Goal: Task Accomplishment & Management: Use online tool/utility

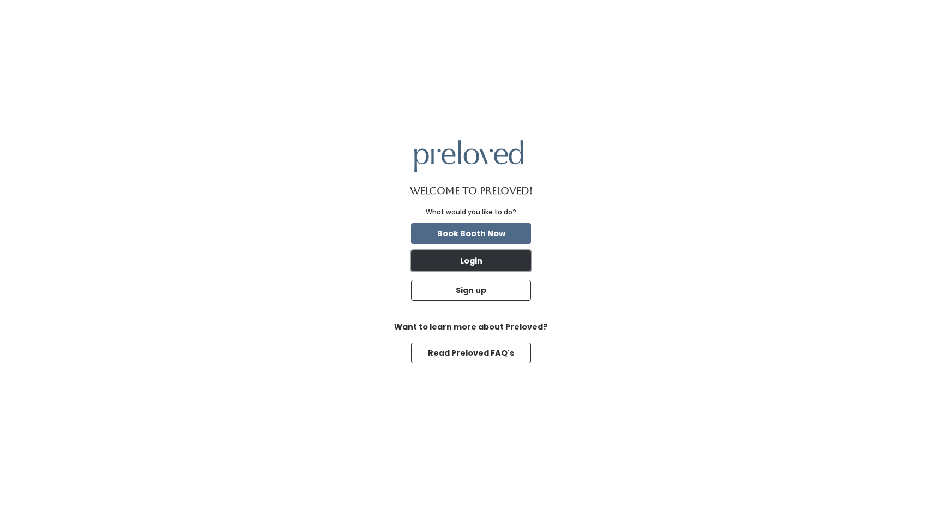
click at [491, 270] on button "Login" at bounding box center [471, 260] width 120 height 21
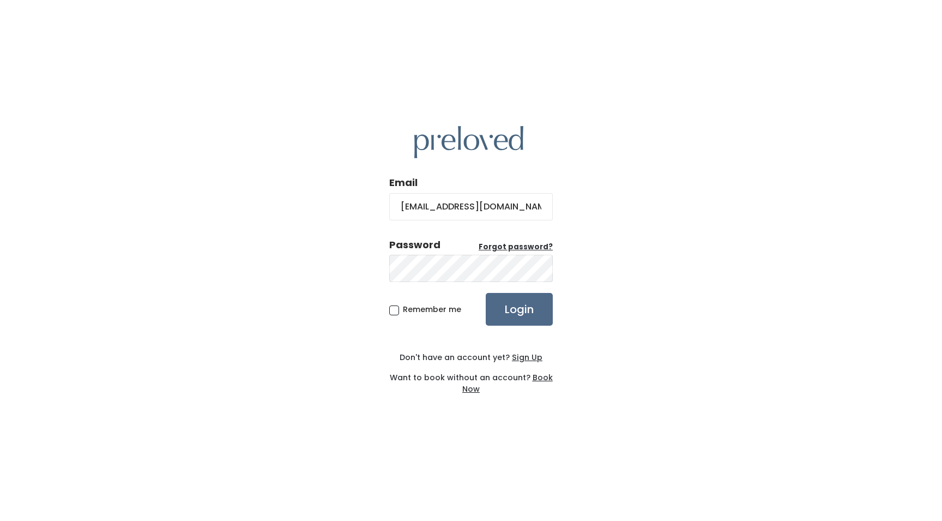
type input "danwjones22@gmail.coefogth@[DOMAIN_NAME]"
type input "[EMAIL_ADDRESS][DOMAIN_NAME]"
click at [400, 304] on label "Remember me" at bounding box center [425, 309] width 72 height 11
click at [403, 304] on input "Remember me" at bounding box center [406, 307] width 7 height 7
checkbox input "true"
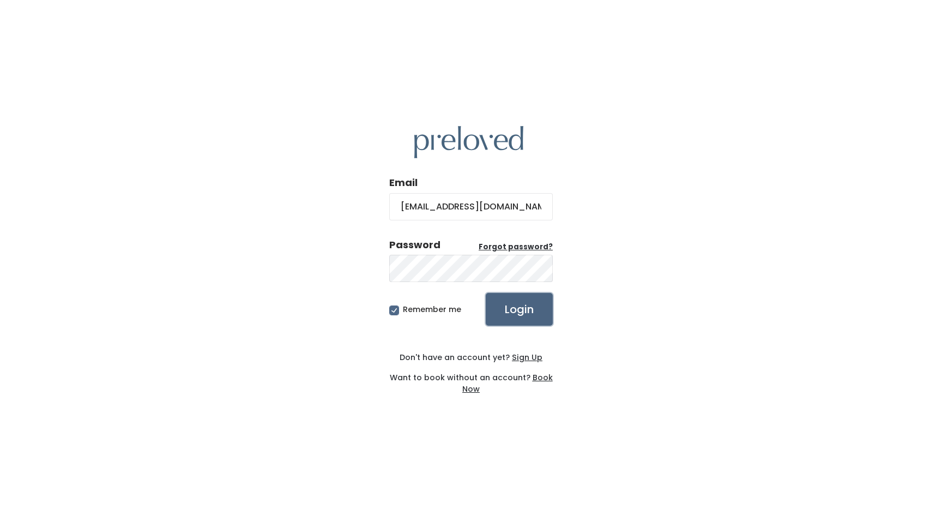
click at [500, 310] on input "Login" at bounding box center [519, 309] width 67 height 33
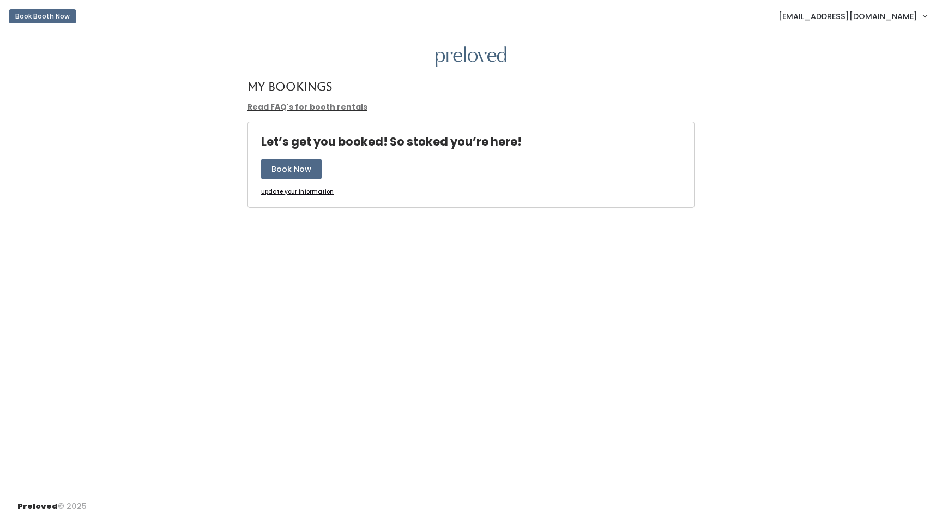
click at [907, 17] on span "[EMAIL_ADDRESS][DOMAIN_NAME]" at bounding box center [848, 16] width 139 height 12
click at [881, 49] on link "Admin Home" at bounding box center [889, 43] width 98 height 20
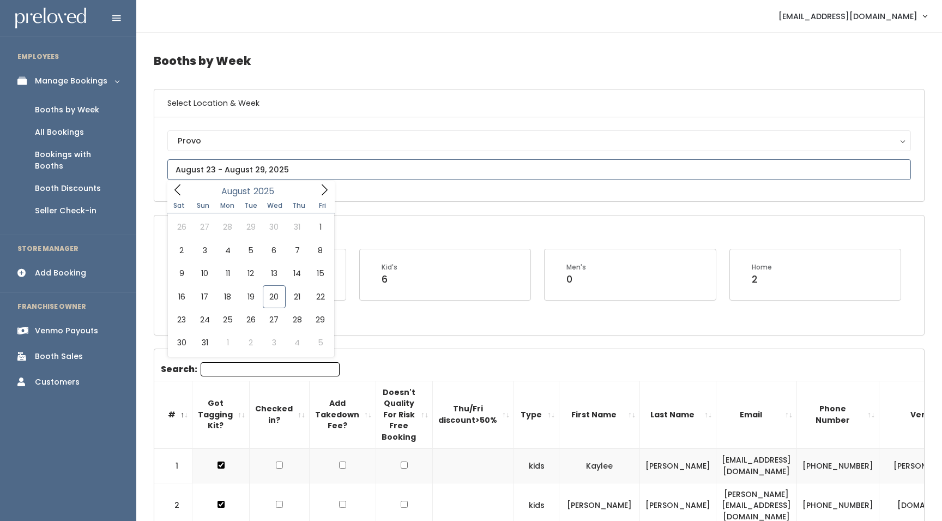
click at [216, 170] on input "text" at bounding box center [539, 169] width 744 height 21
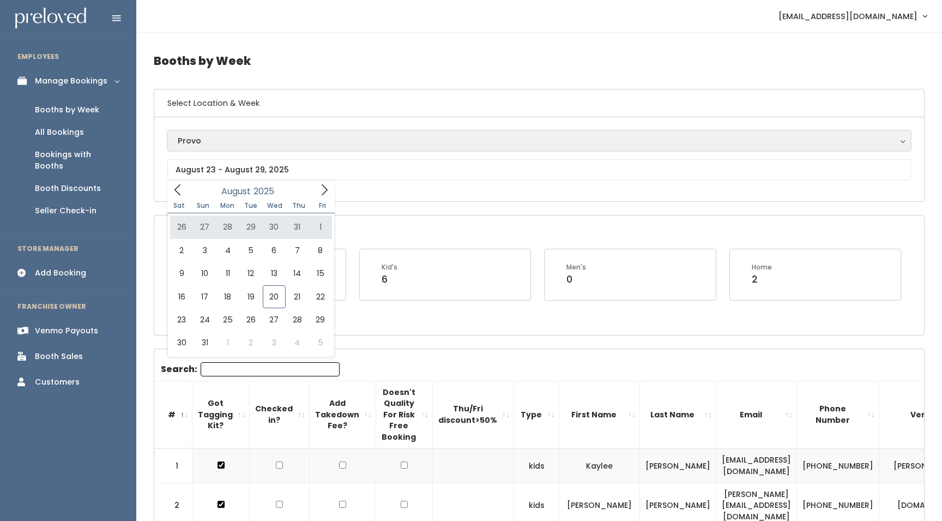
click at [207, 138] on div "Provo" at bounding box center [539, 141] width 723 height 12
